Goal: Find specific page/section: Find specific page/section

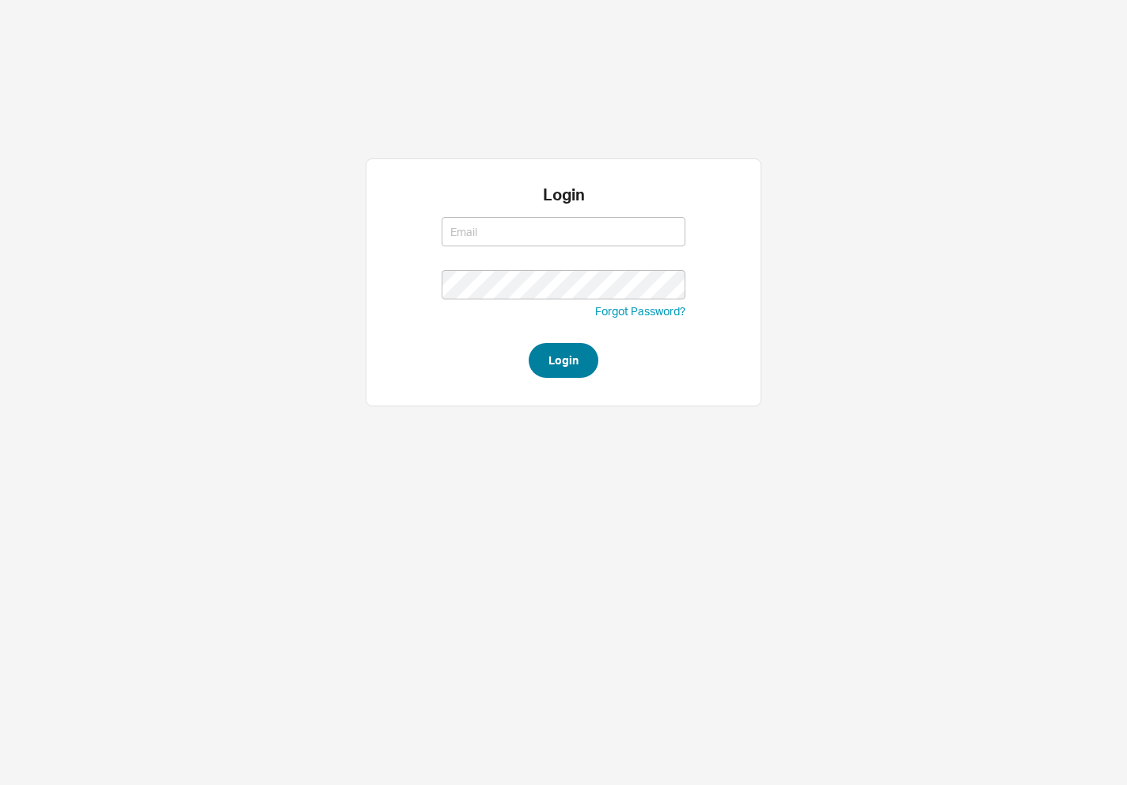
type input "david@qualitybath.com"
click at [580, 374] on button "Login" at bounding box center [564, 360] width 70 height 35
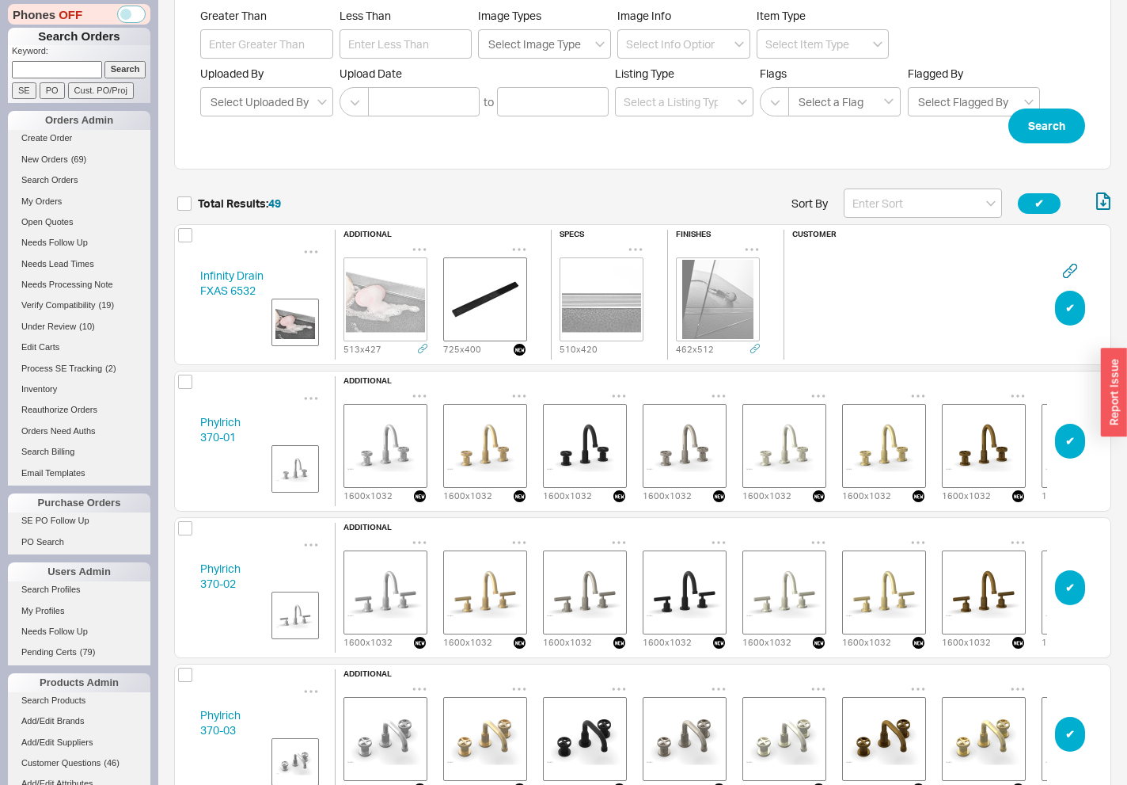
scroll to position [221, 0]
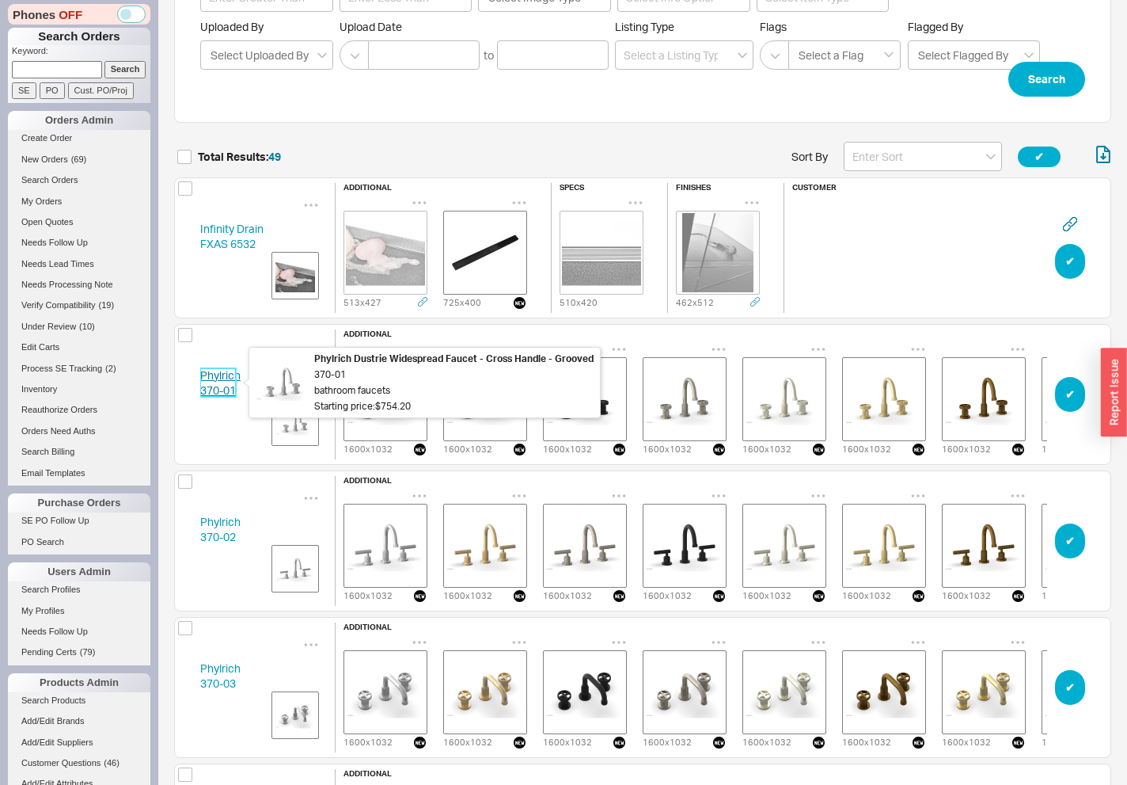
click at [218, 370] on link "Phylrich 370-01" at bounding box center [220, 382] width 40 height 29
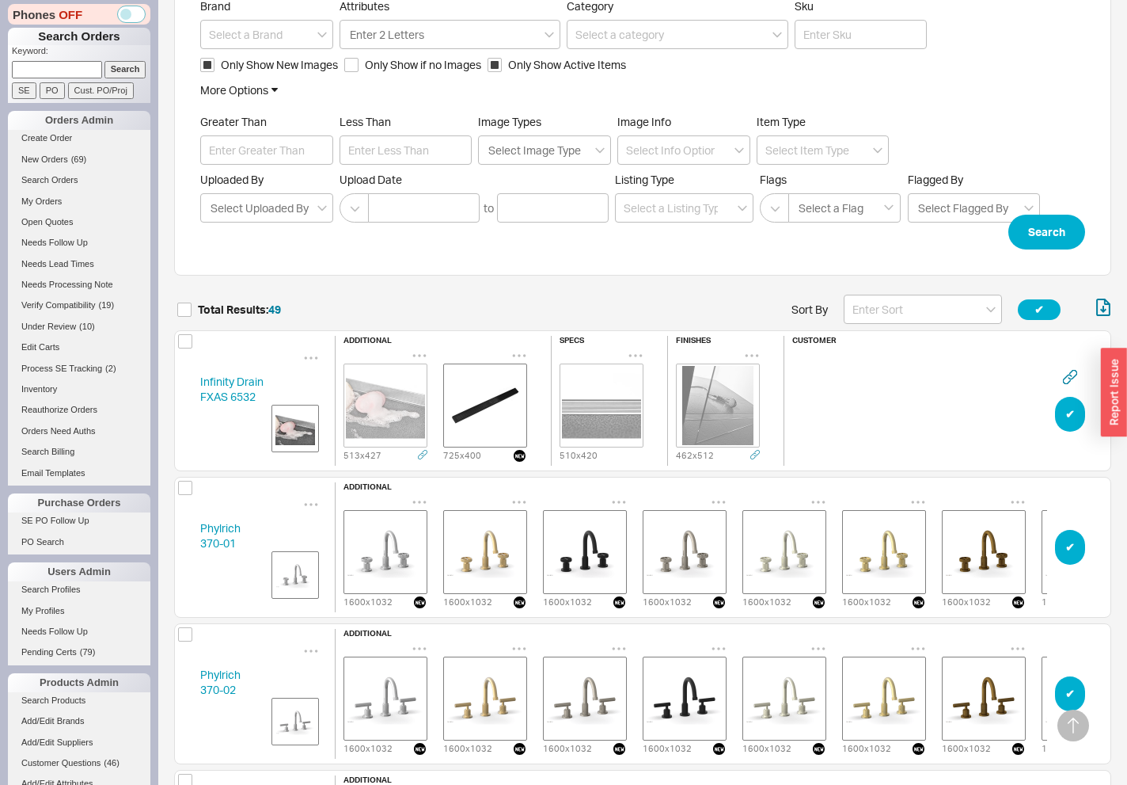
scroll to position [0, 0]
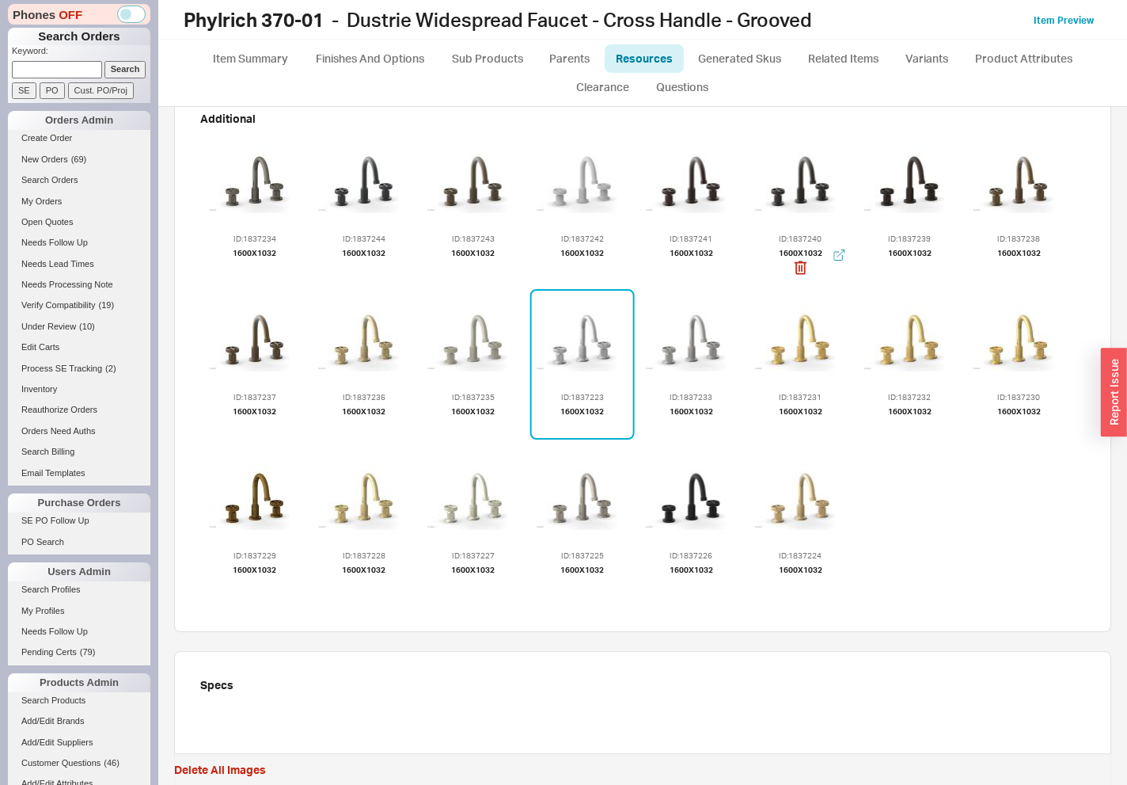
scroll to position [225, 0]
